Goal: Use online tool/utility: Use online tool/utility

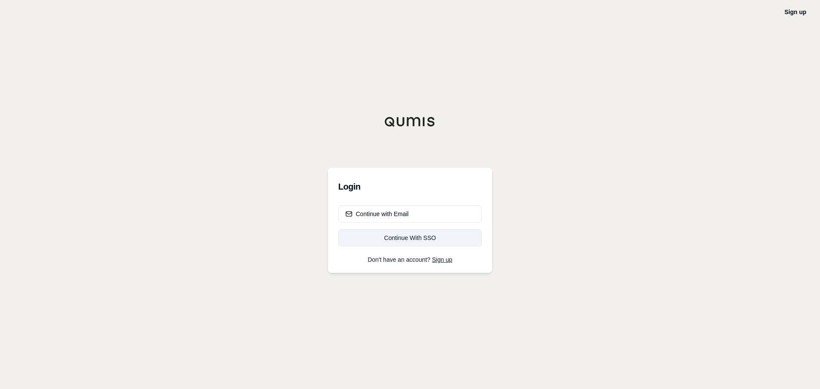
click at [416, 238] on div "Continue With SSO" at bounding box center [409, 237] width 129 height 9
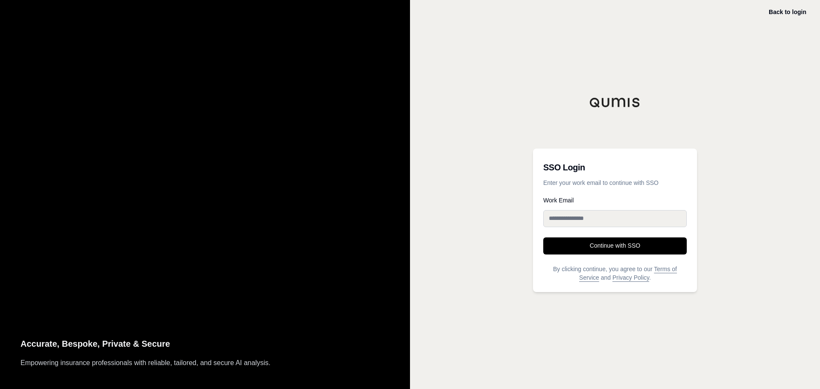
type input "**********"
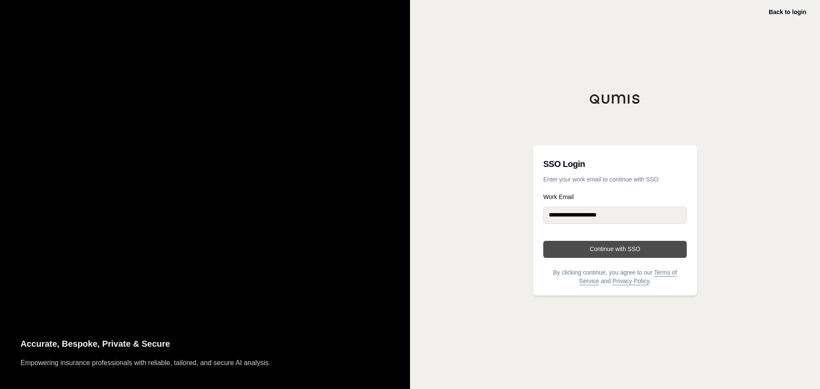
click at [616, 251] on button "Continue with SSO" at bounding box center [614, 249] width 143 height 17
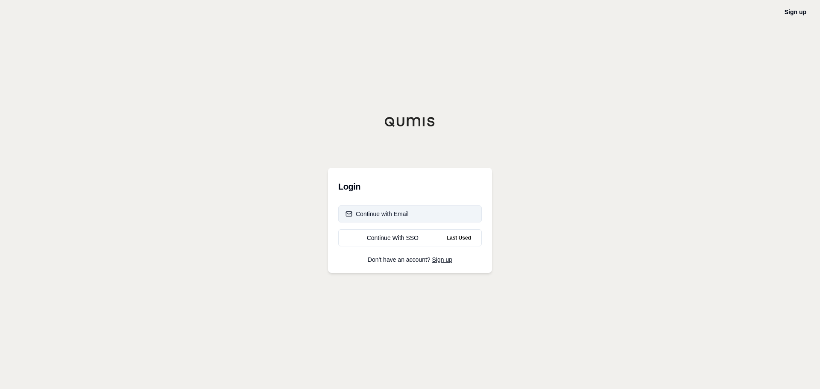
click at [402, 216] on div "Continue with Email" at bounding box center [376, 214] width 63 height 9
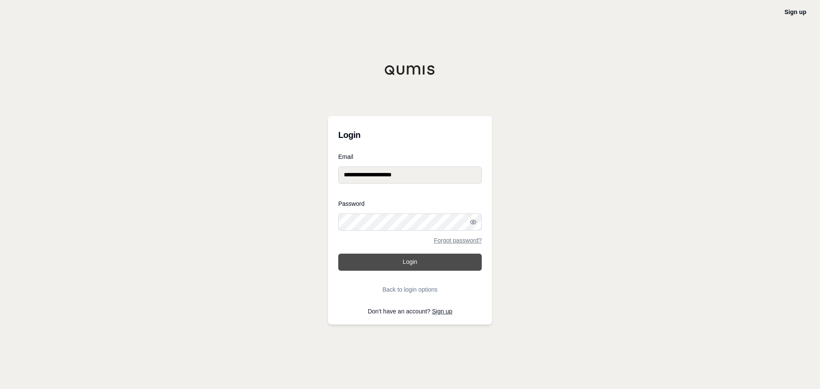
click at [415, 266] on button "Login" at bounding box center [409, 262] width 143 height 17
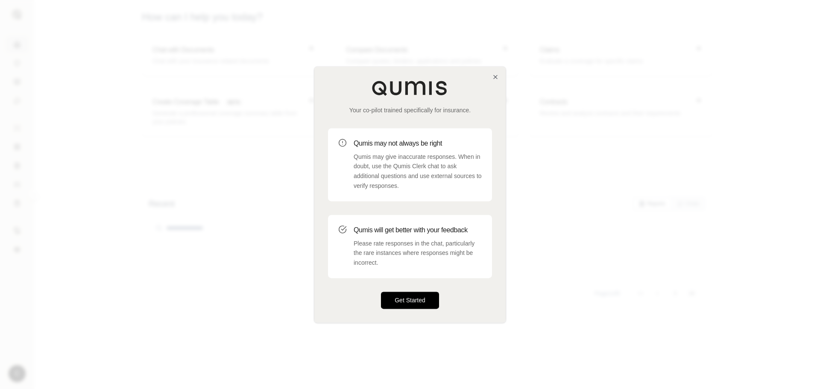
click at [416, 299] on button "Get Started" at bounding box center [410, 300] width 58 height 17
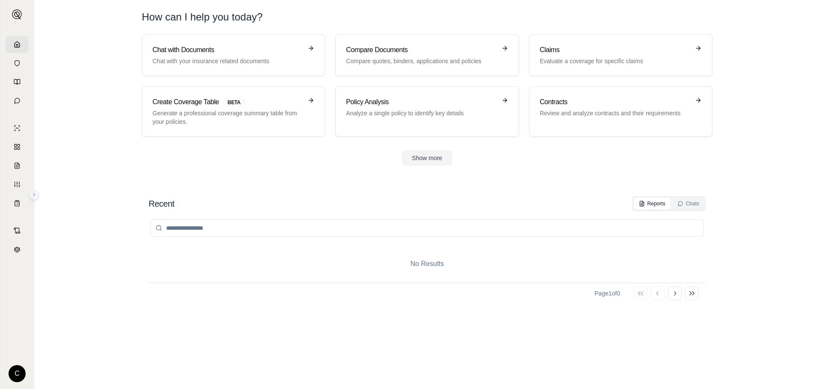
click at [38, 194] on button at bounding box center [34, 195] width 10 height 10
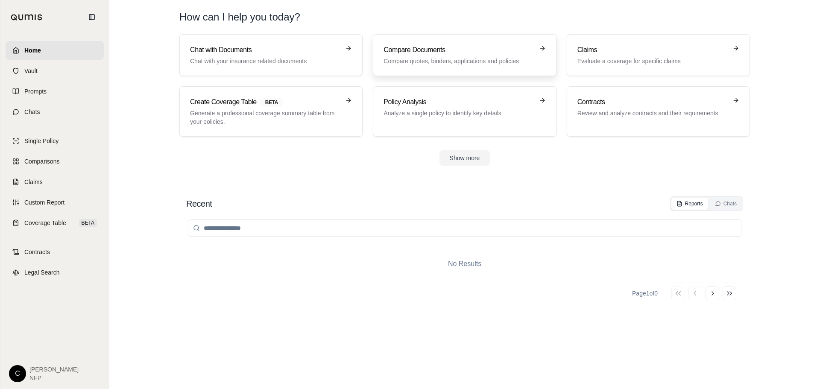
click at [433, 67] on link "Compare Documents Compare quotes, binders, applications and policies" at bounding box center [464, 55] width 183 height 42
